Goal: Navigation & Orientation: Find specific page/section

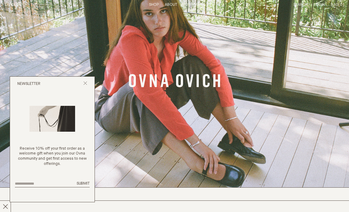
scroll to position [25, 0]
click at [87, 84] on icon "Close popup" at bounding box center [85, 83] width 4 height 4
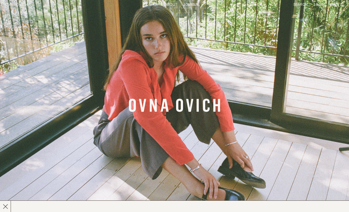
scroll to position [0, 0]
click at [150, 4] on link "Shop" at bounding box center [154, 5] width 10 height 4
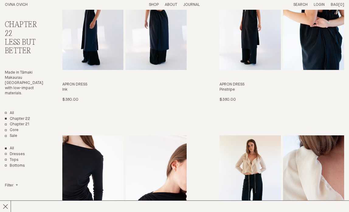
scroll to position [88, 0]
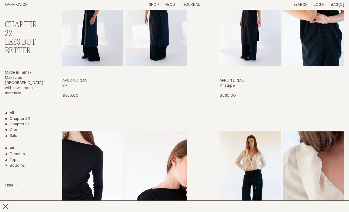
click at [17, 122] on link "Chapter 21" at bounding box center [17, 124] width 25 height 5
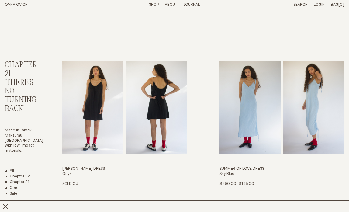
click at [172, 3] on p "About" at bounding box center [171, 4] width 12 height 5
click at [148, 5] on link "Story" at bounding box center [149, 5] width 12 height 4
click at [147, 4] on link "Story" at bounding box center [149, 5] width 12 height 4
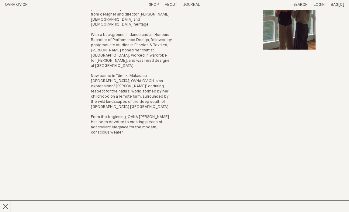
scroll to position [105, 0]
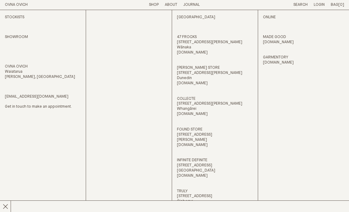
click at [17, 36] on p "SHOWROOM" at bounding box center [43, 37] width 76 height 5
click at [13, 17] on h2 "Stockists" at bounding box center [43, 17] width 76 height 5
click at [190, 5] on link "Journal" at bounding box center [191, 5] width 16 height 4
